Goal: Information Seeking & Learning: Understand process/instructions

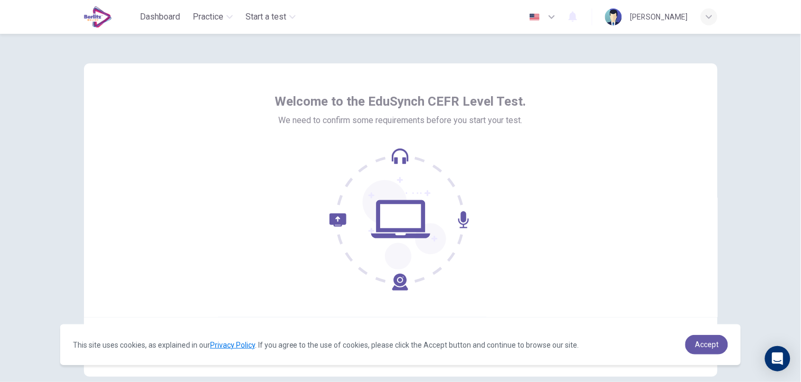
drag, startPoint x: 594, startPoint y: 0, endPoint x: 102, endPoint y: 182, distance: 525.0
click at [119, 193] on div "Welcome to the EduSynch CEFR Level Test. We need to confirm some requirements b…" at bounding box center [400, 189] width 633 height 253
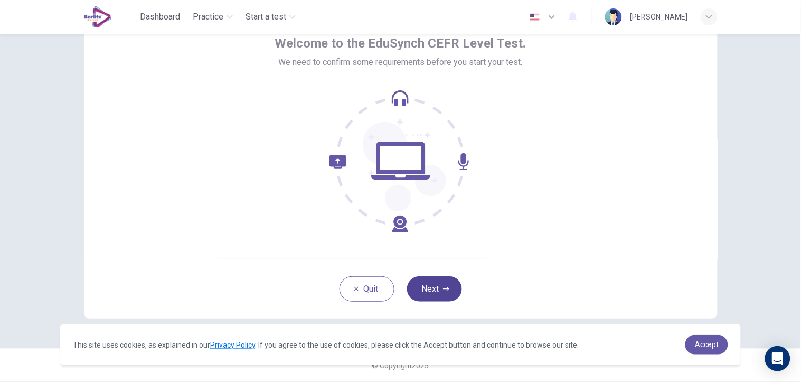
click at [426, 285] on button "Next" at bounding box center [434, 288] width 55 height 25
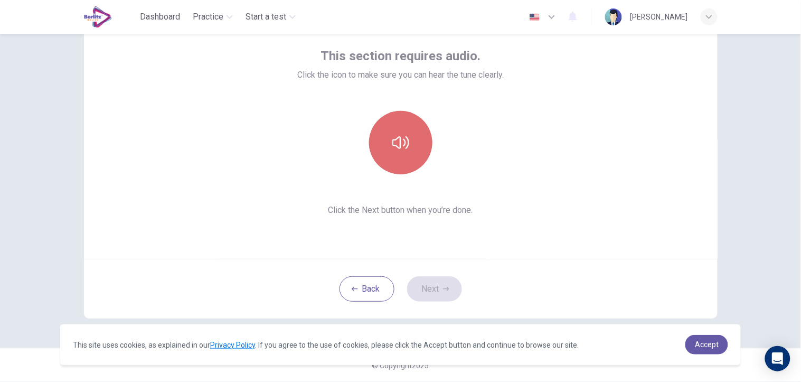
click at [402, 140] on icon "button" at bounding box center [400, 142] width 17 height 17
click at [386, 145] on button "button" at bounding box center [400, 142] width 63 height 63
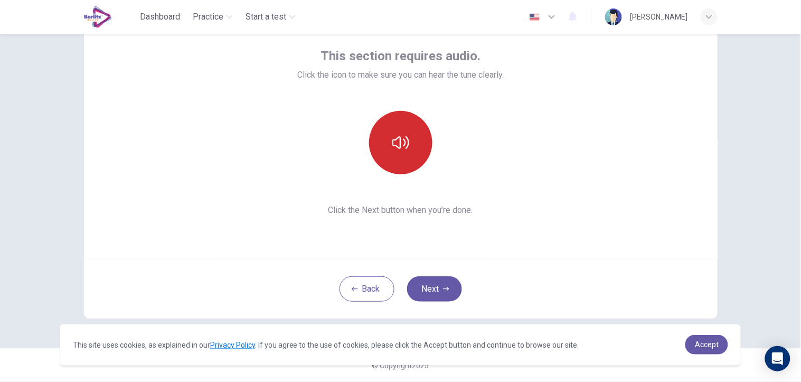
click at [387, 144] on button "button" at bounding box center [400, 142] width 63 height 63
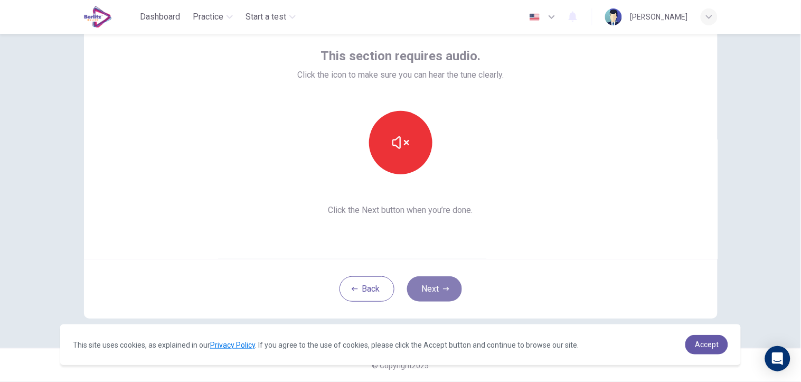
click at [417, 285] on button "Next" at bounding box center [434, 288] width 55 height 25
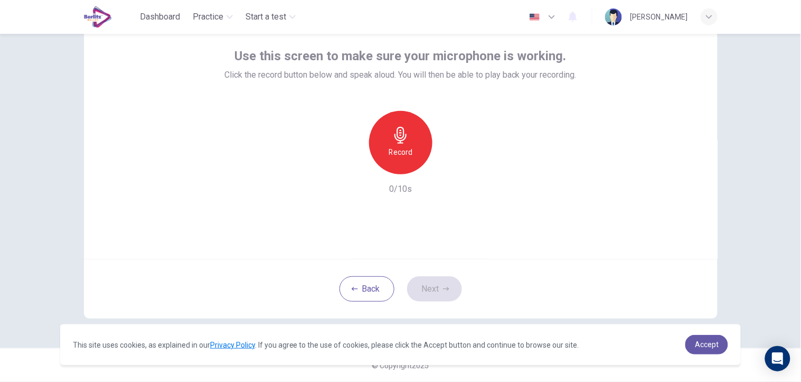
click at [410, 136] on div "Record" at bounding box center [400, 142] width 63 height 63
click at [447, 166] on icon "button" at bounding box center [449, 166] width 5 height 6
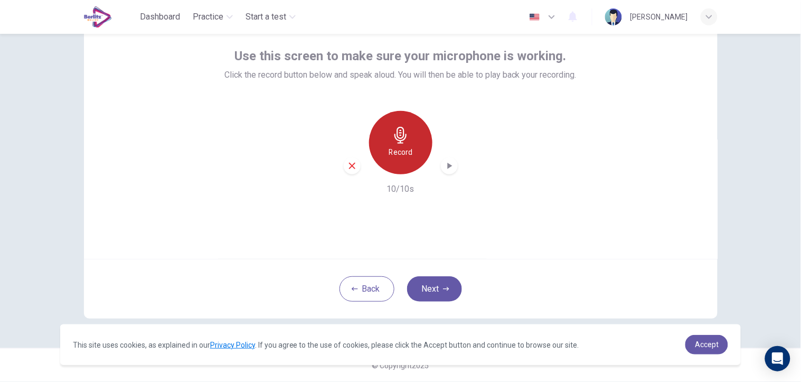
click at [398, 150] on h6 "Record" at bounding box center [400, 152] width 24 height 13
click at [447, 166] on icon "button" at bounding box center [449, 166] width 5 height 6
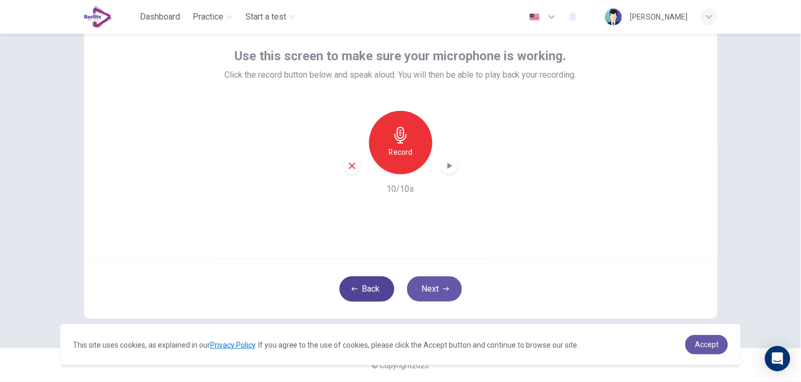
click at [359, 294] on button "Back" at bounding box center [366, 288] width 55 height 25
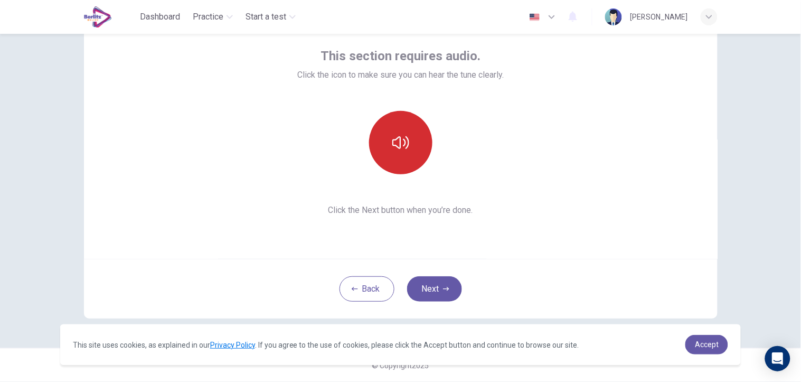
click at [392, 136] on icon "button" at bounding box center [400, 142] width 17 height 17
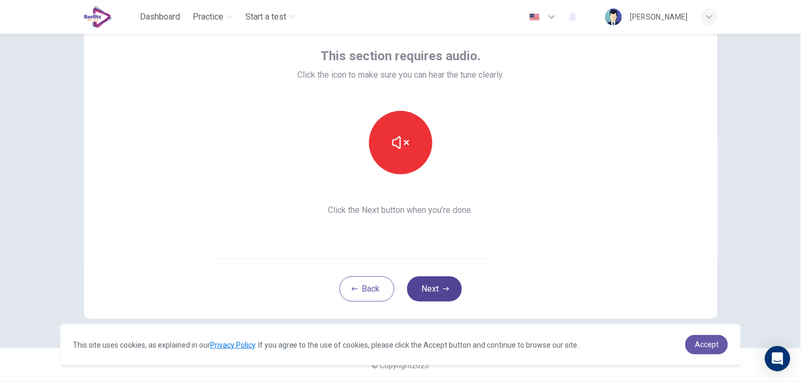
click at [428, 285] on button "Next" at bounding box center [434, 288] width 55 height 25
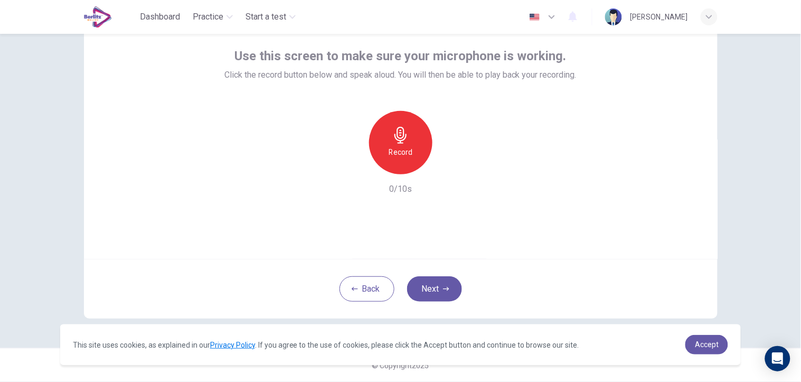
click at [394, 139] on icon "button" at bounding box center [400, 135] width 12 height 17
click at [404, 152] on h6 "Record" at bounding box center [400, 152] width 24 height 13
click at [446, 167] on icon "button" at bounding box center [449, 165] width 11 height 11
click at [224, 191] on div "Record 10/10s" at bounding box center [400, 153] width 352 height 84
